Goal: Task Accomplishment & Management: Complete application form

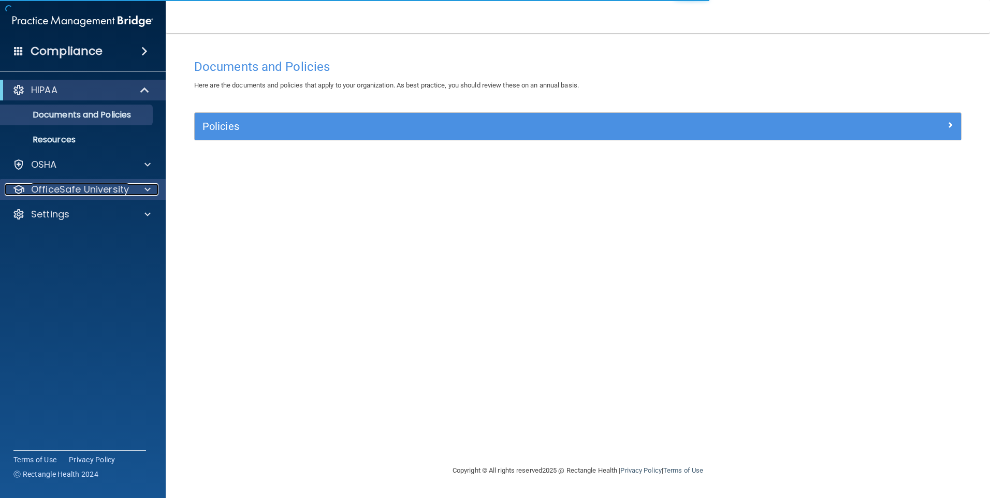
click at [120, 188] on p "OfficeSafe University" at bounding box center [80, 189] width 98 height 12
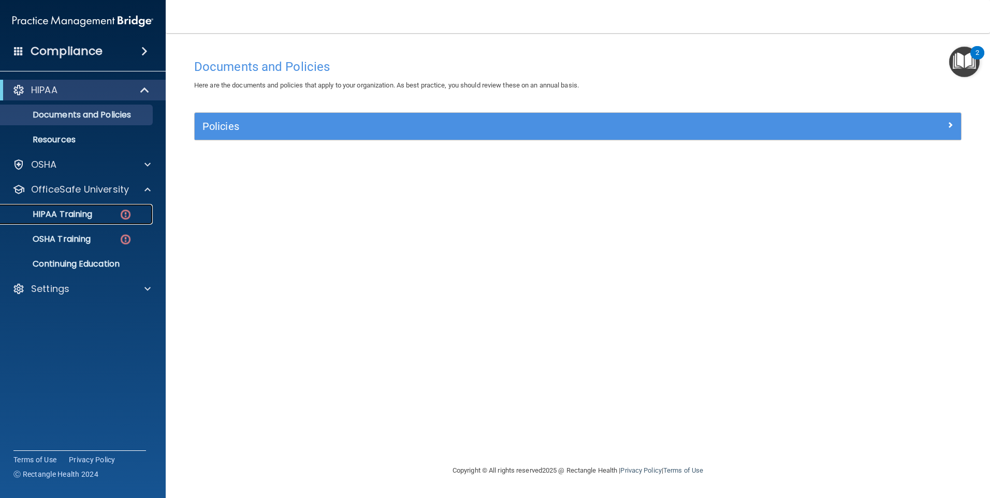
click at [109, 214] on div "HIPAA Training" at bounding box center [77, 214] width 141 height 10
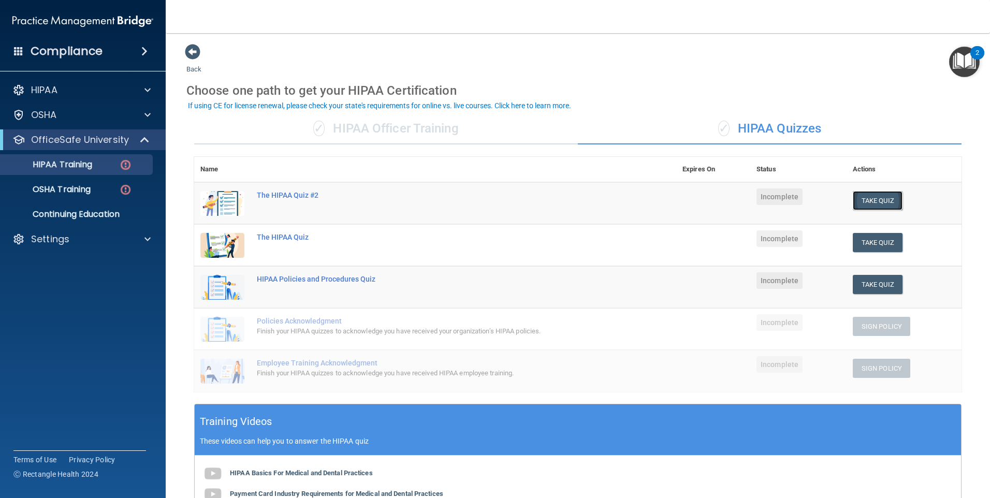
click at [874, 199] on button "Take Quiz" at bounding box center [877, 200] width 50 height 19
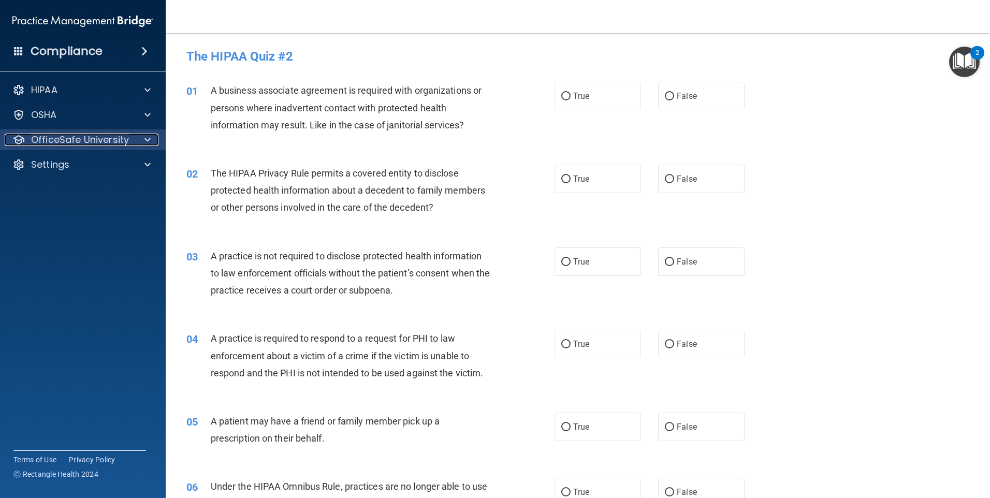
click at [127, 141] on p "OfficeSafe University" at bounding box center [80, 140] width 98 height 12
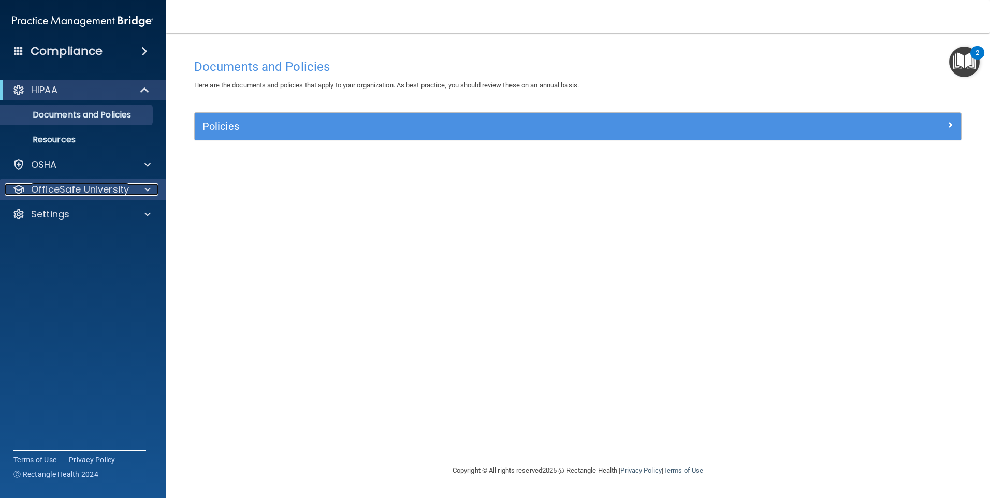
click at [133, 194] on div at bounding box center [146, 189] width 26 height 12
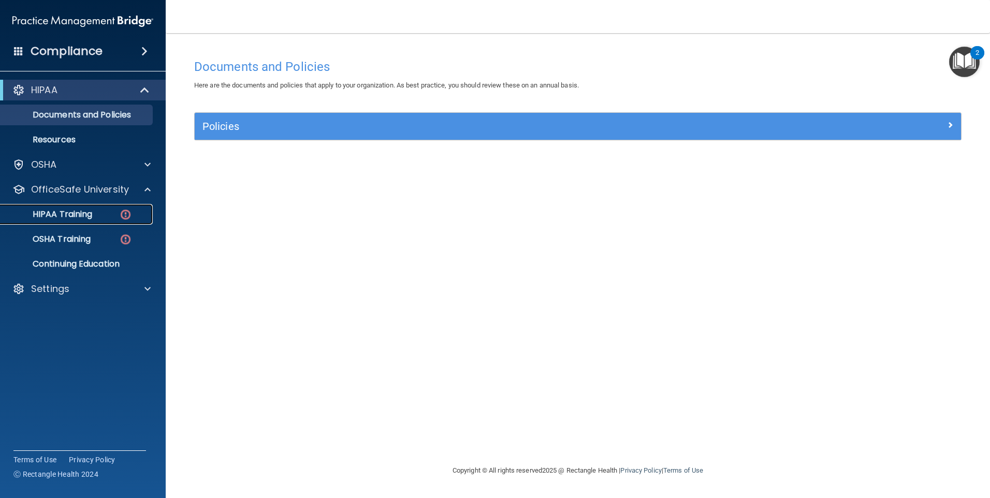
click at [108, 213] on div "HIPAA Training" at bounding box center [77, 214] width 141 height 10
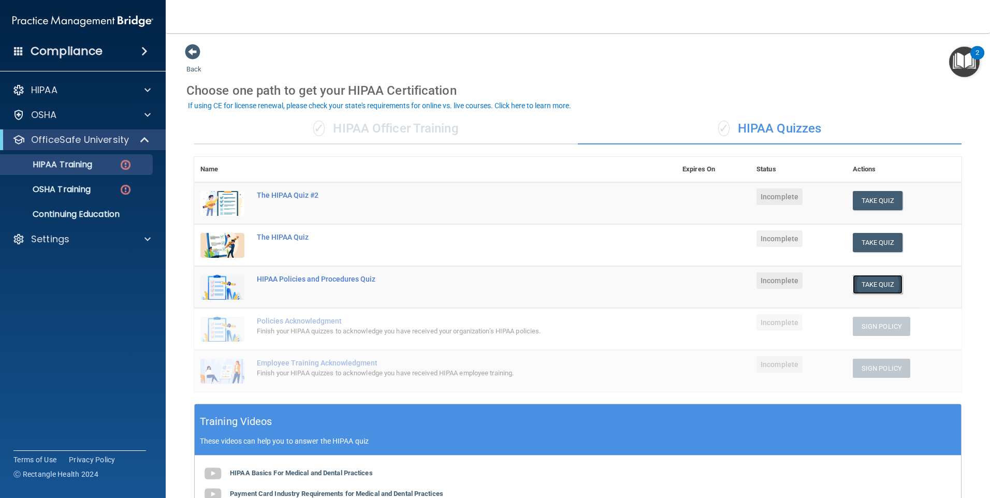
click at [865, 285] on button "Take Quiz" at bounding box center [877, 284] width 50 height 19
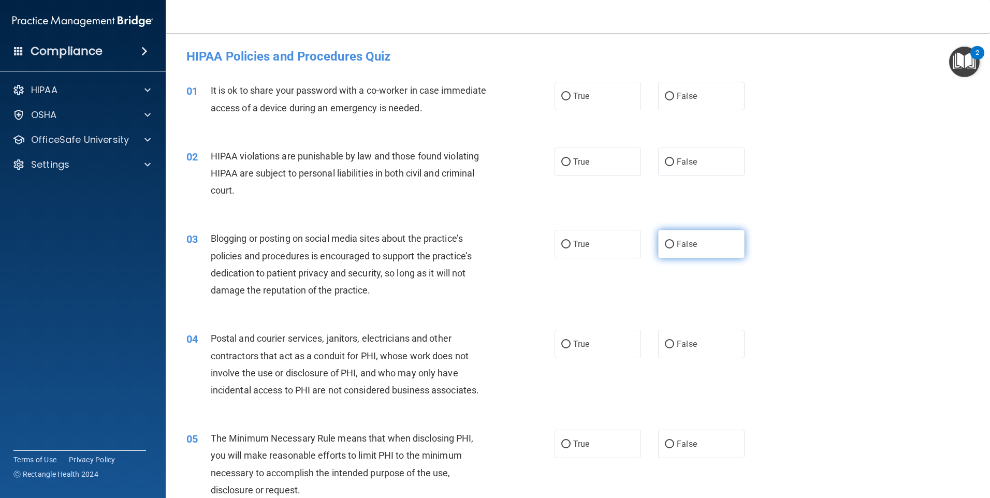
click at [666, 241] on input "False" at bounding box center [669, 245] width 9 height 8
radio input "true"
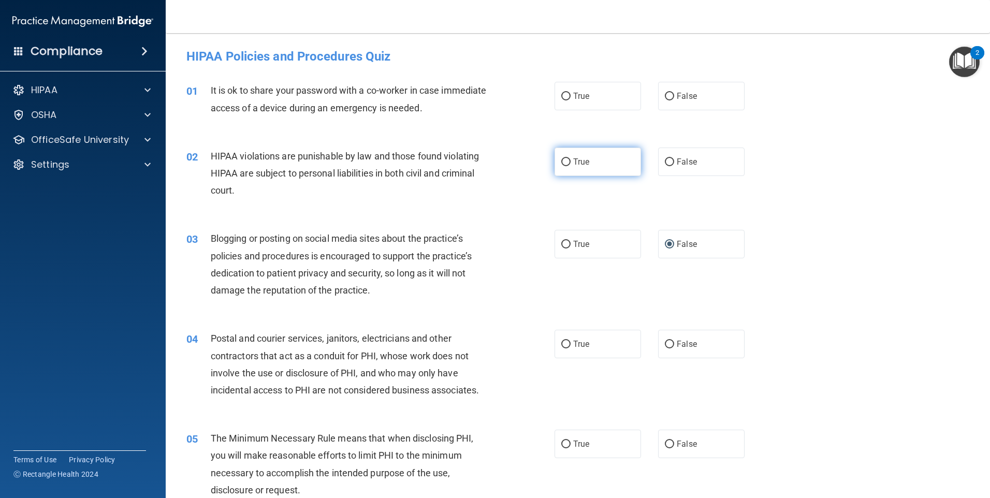
click at [562, 160] on input "True" at bounding box center [565, 162] width 9 height 8
radio input "true"
click at [658, 97] on label "False" at bounding box center [701, 96] width 86 height 28
click at [665, 97] on input "False" at bounding box center [669, 97] width 9 height 8
radio input "true"
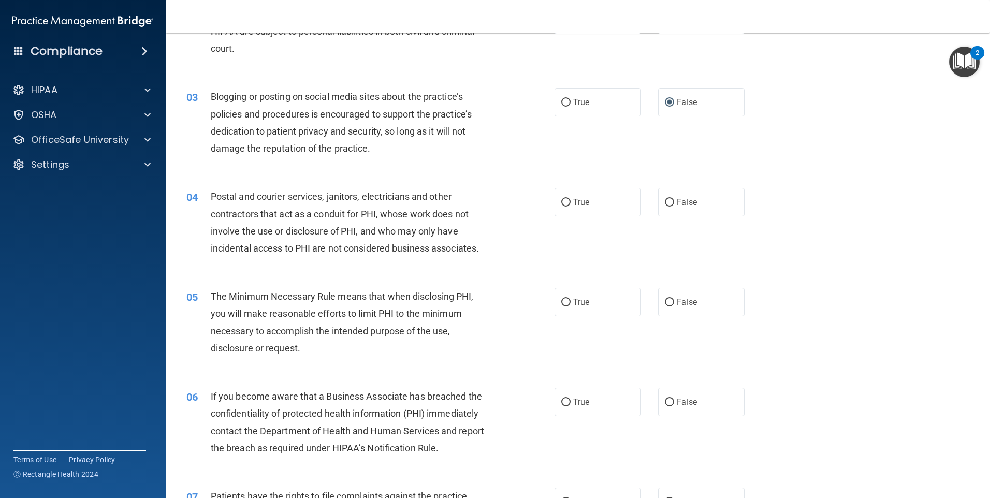
scroll to position [155, 0]
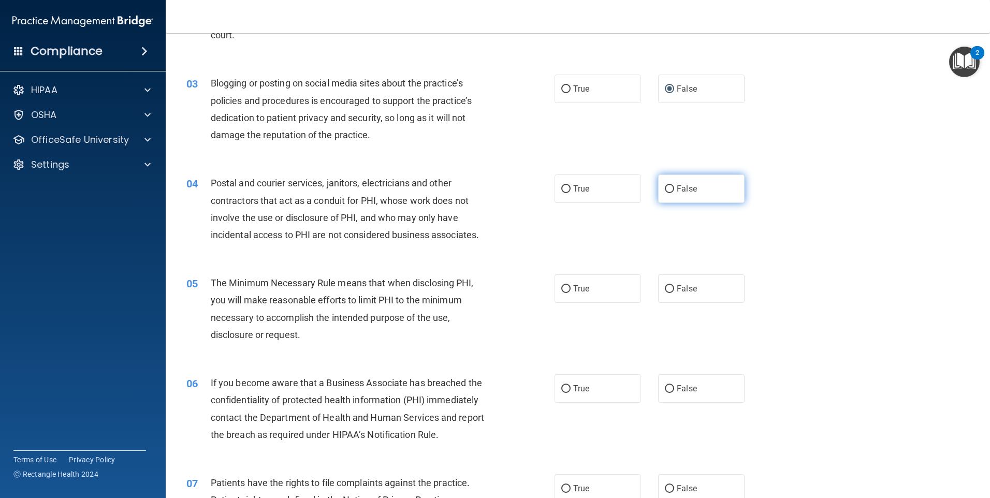
click at [678, 186] on span "False" at bounding box center [686, 189] width 20 height 10
click at [674, 186] on input "False" at bounding box center [669, 189] width 9 height 8
radio input "true"
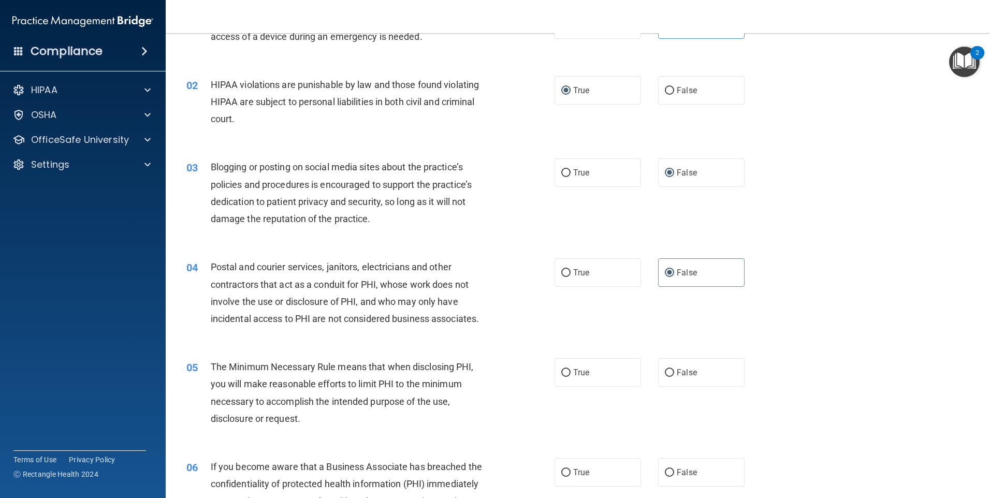
scroll to position [207, 0]
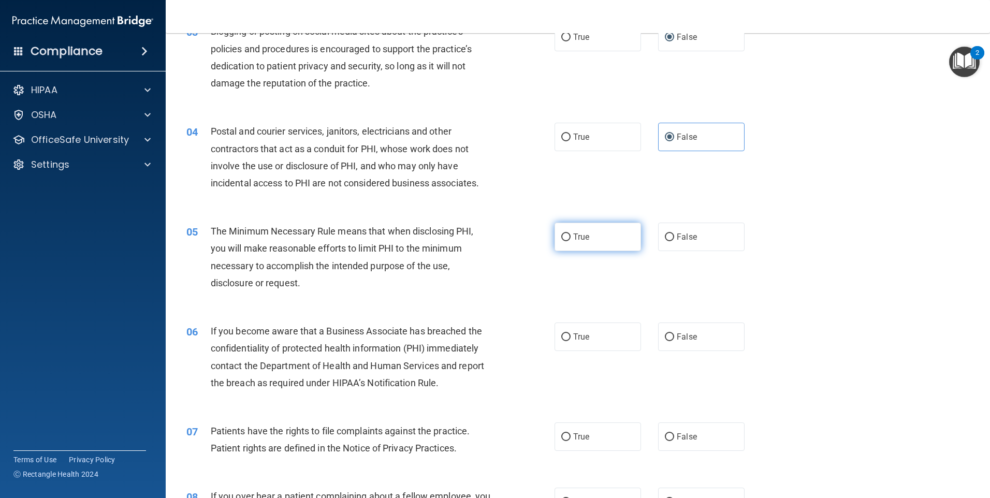
click at [580, 238] on span "True" at bounding box center [581, 237] width 16 height 10
click at [570, 238] on input "True" at bounding box center [565, 237] width 9 height 8
radio input "true"
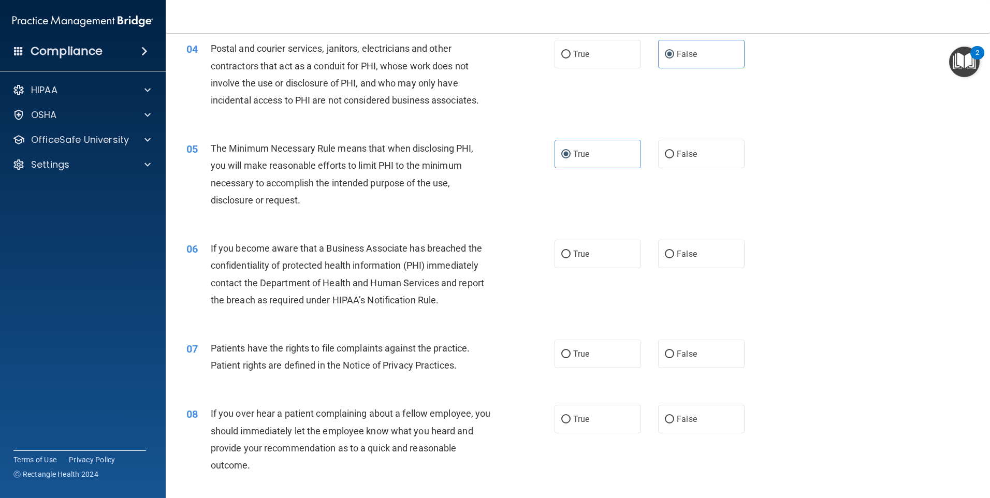
scroll to position [311, 0]
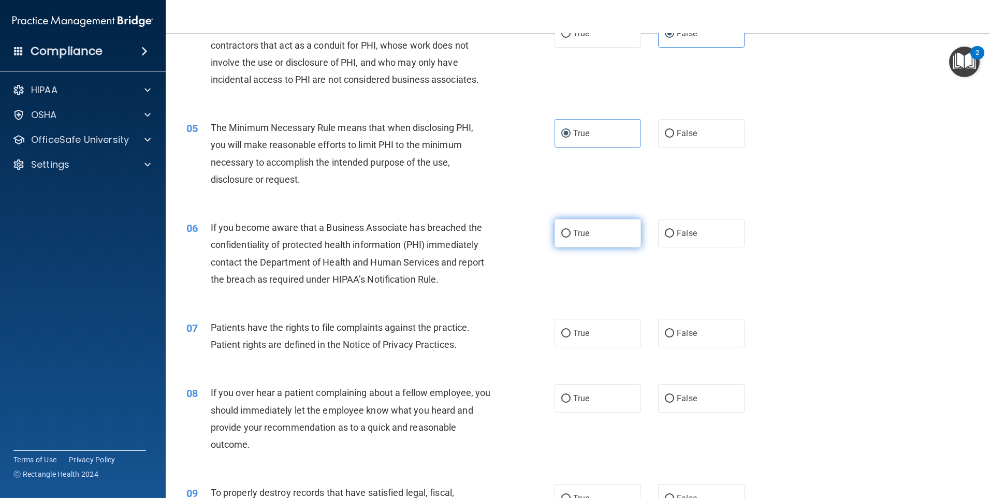
click at [585, 228] on span "True" at bounding box center [581, 233] width 16 height 10
click at [570, 230] on input "True" at bounding box center [565, 234] width 9 height 8
radio input "true"
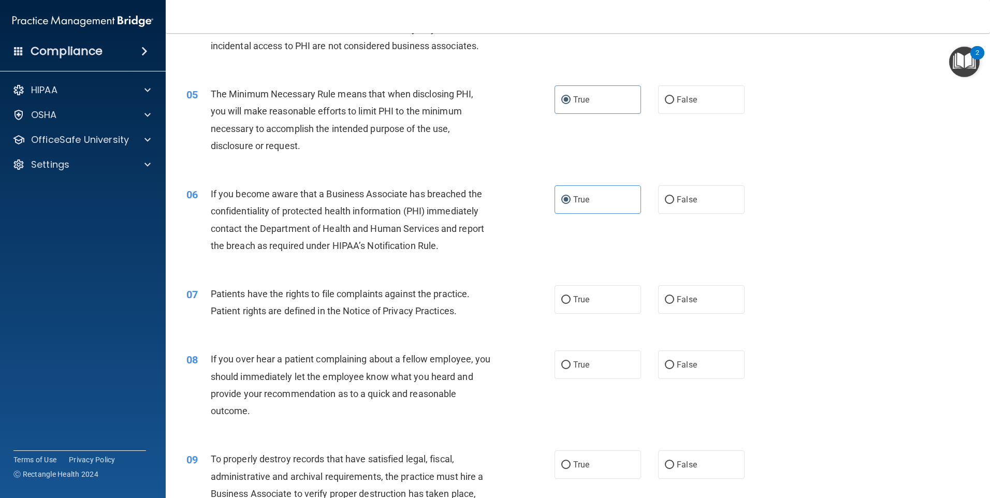
scroll to position [362, 0]
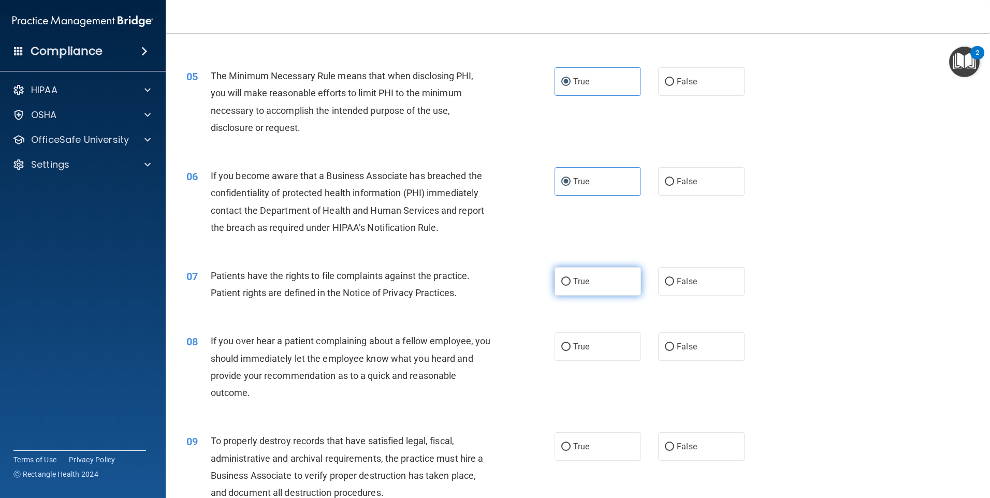
click at [578, 285] on span "True" at bounding box center [581, 281] width 16 height 10
click at [570, 285] on input "True" at bounding box center [565, 282] width 9 height 8
radio input "true"
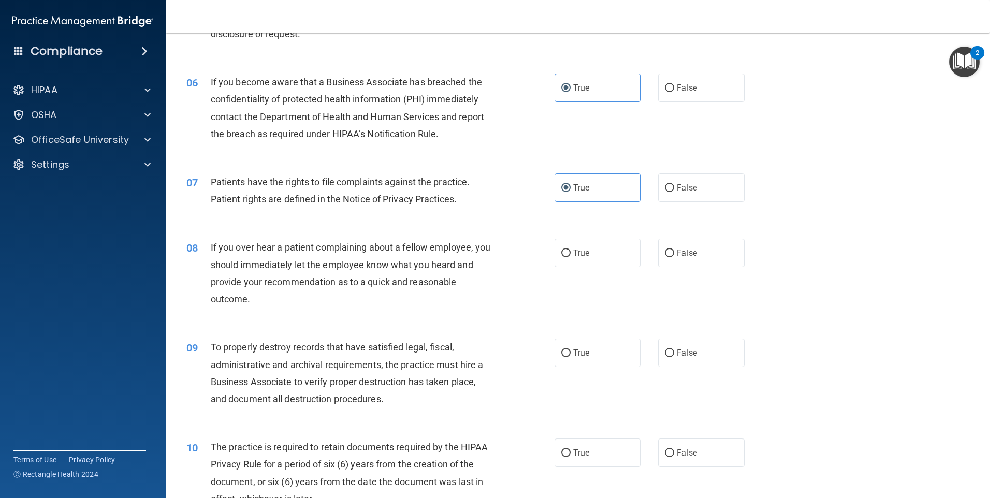
scroll to position [466, 0]
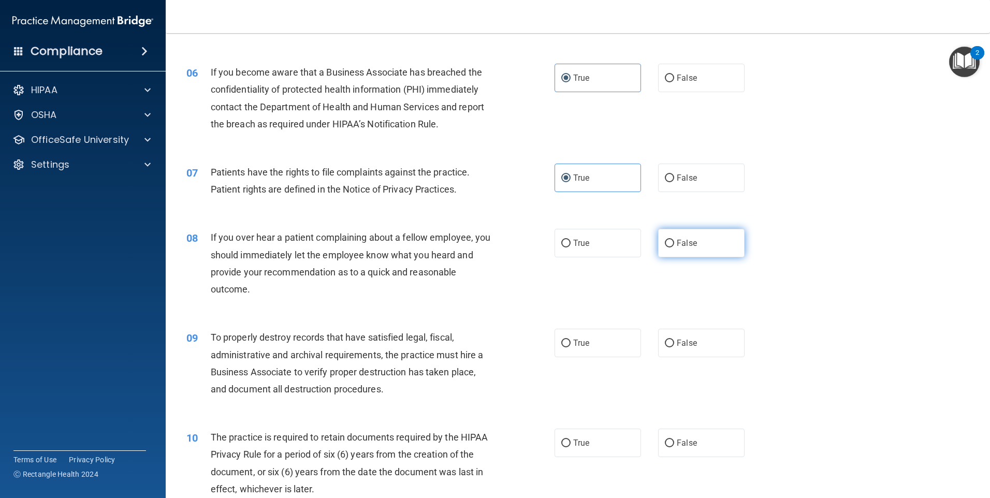
click at [670, 243] on label "False" at bounding box center [701, 243] width 86 height 28
click at [670, 243] on input "False" at bounding box center [669, 244] width 9 height 8
radio input "true"
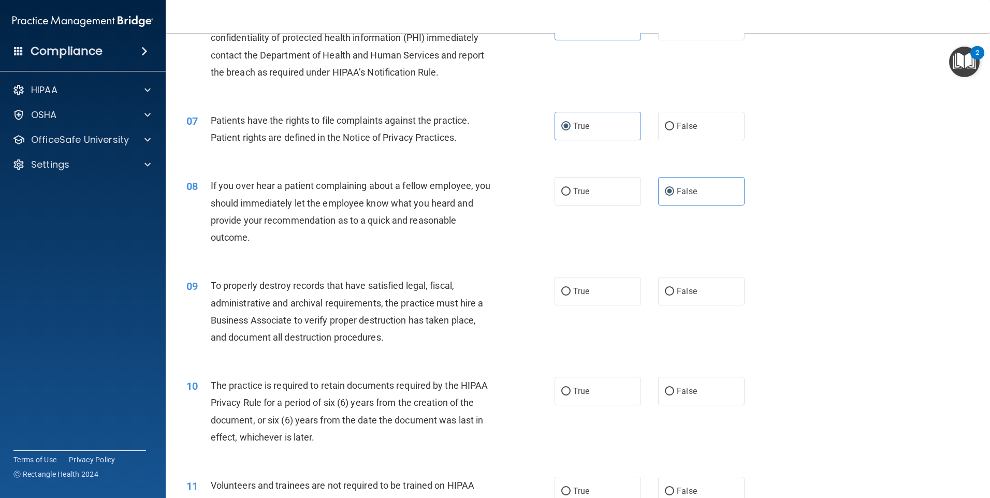
scroll to position [569, 0]
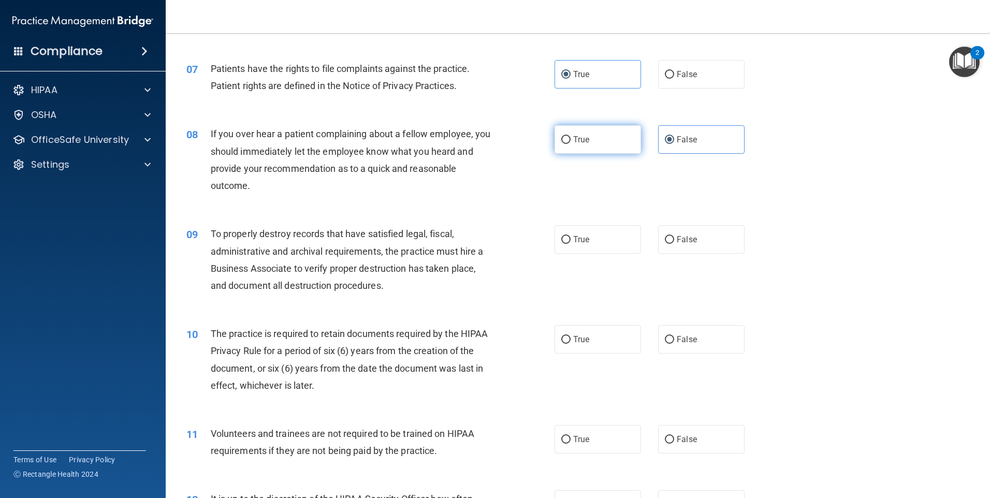
click at [564, 139] on input "True" at bounding box center [565, 140] width 9 height 8
radio input "true"
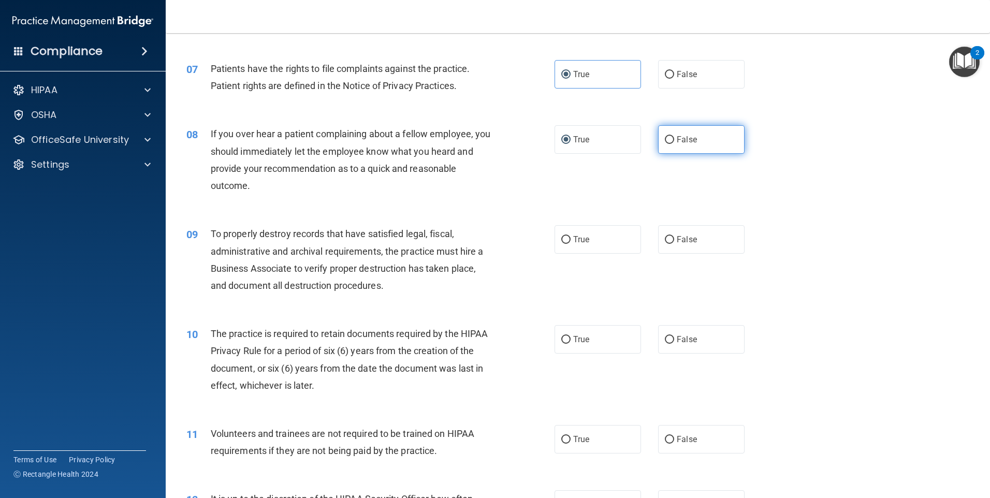
click at [685, 136] on span "False" at bounding box center [686, 140] width 20 height 10
click at [674, 136] on input "False" at bounding box center [669, 140] width 9 height 8
radio input "true"
radio input "false"
click at [579, 239] on span "True" at bounding box center [581, 239] width 16 height 10
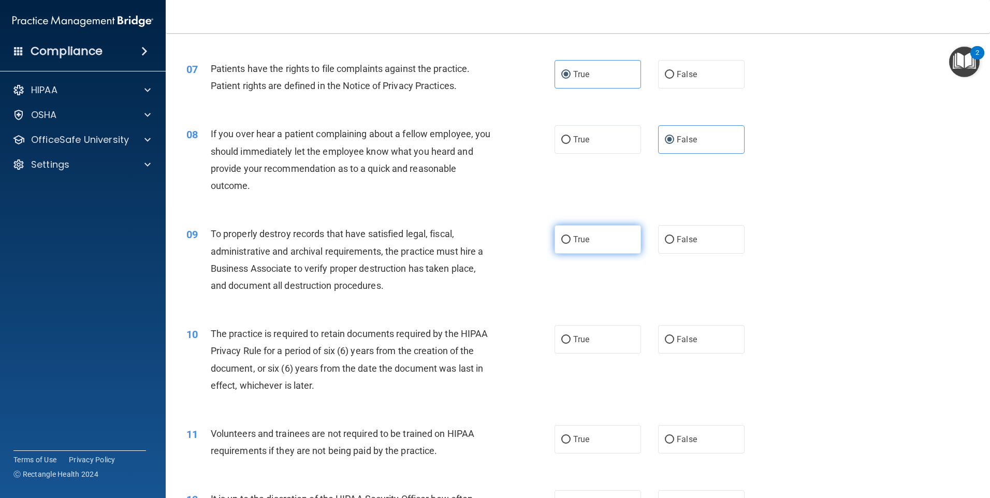
click at [570, 239] on input "True" at bounding box center [565, 240] width 9 height 8
radio input "true"
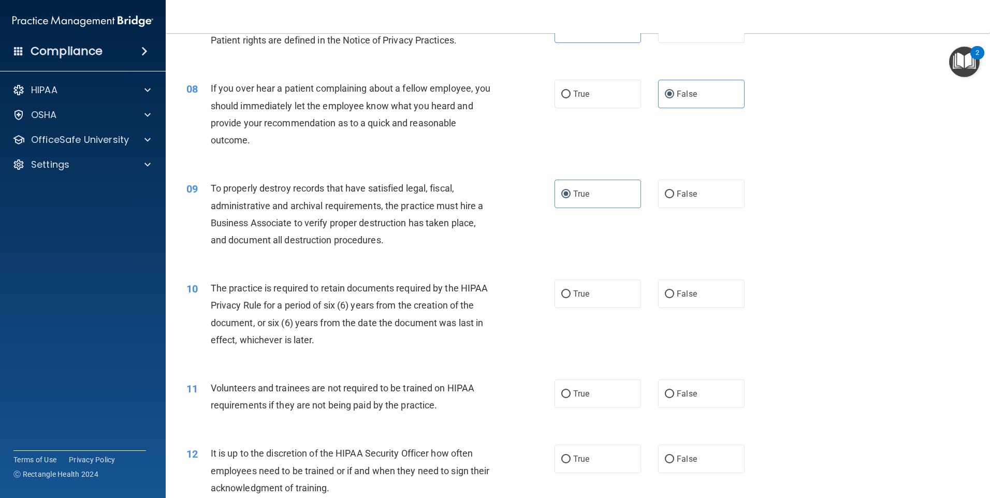
scroll to position [673, 0]
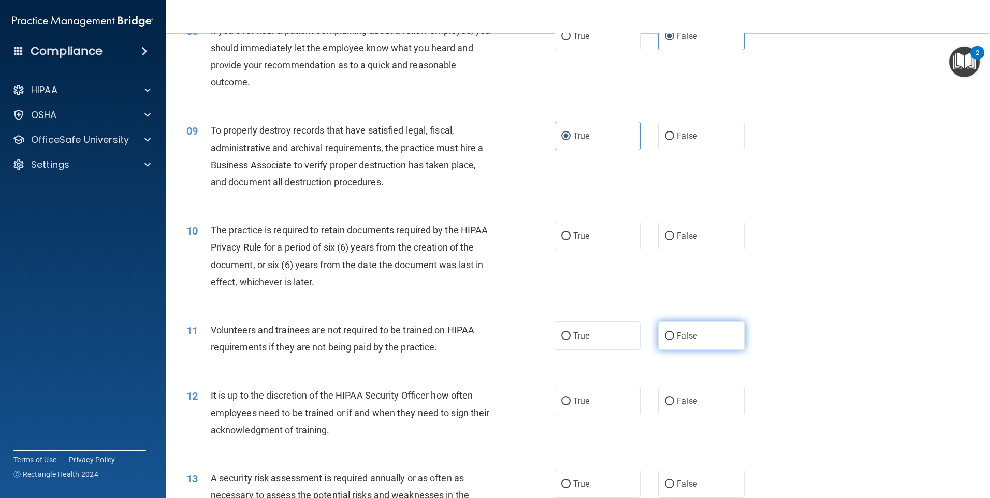
click at [667, 335] on input "False" at bounding box center [669, 336] width 9 height 8
radio input "true"
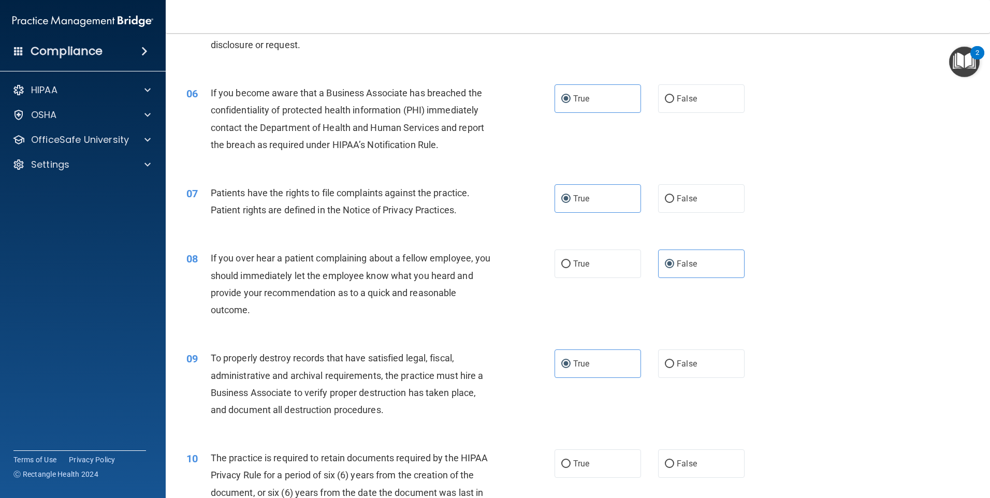
scroll to position [341, 0]
